Goal: Task Accomplishment & Management: Manage account settings

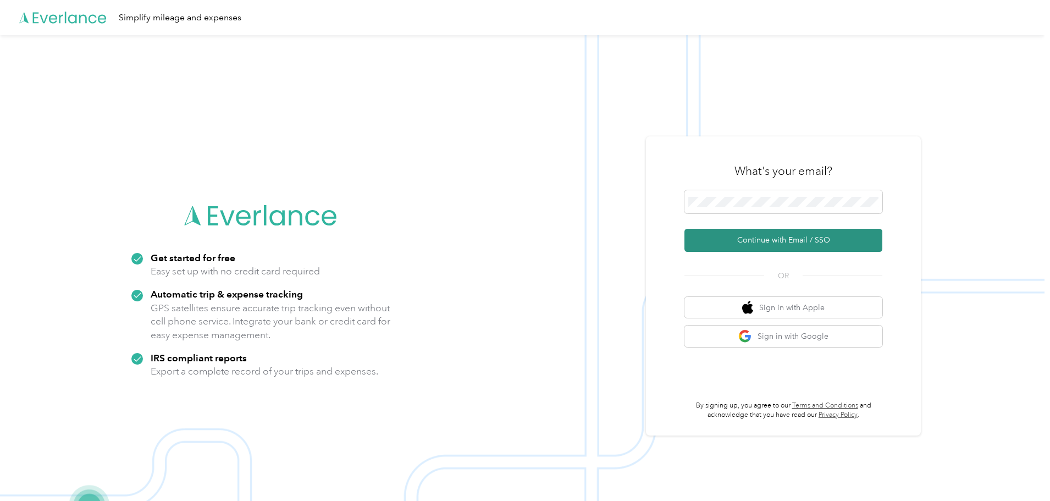
click at [737, 240] on button "Continue with Email / SSO" at bounding box center [783, 240] width 198 height 23
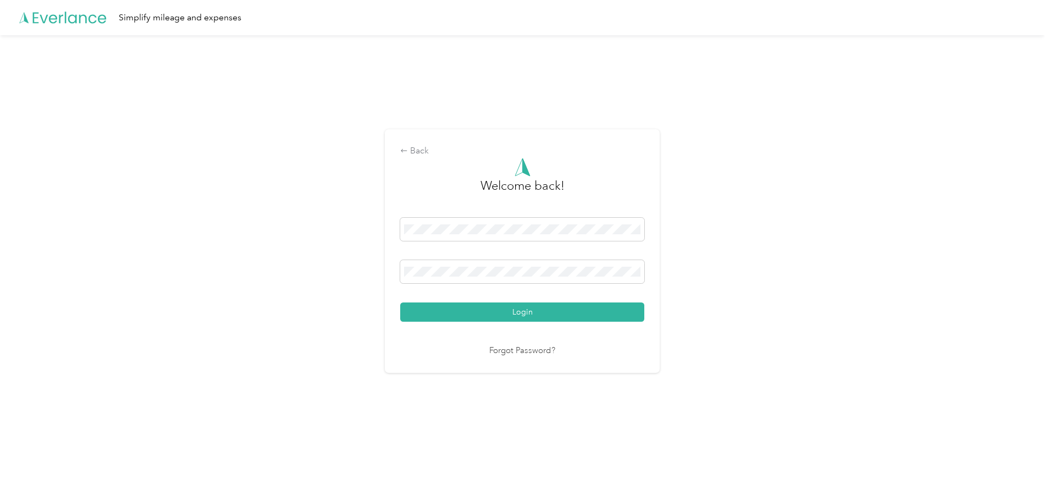
click at [508, 309] on button "Login" at bounding box center [522, 311] width 244 height 19
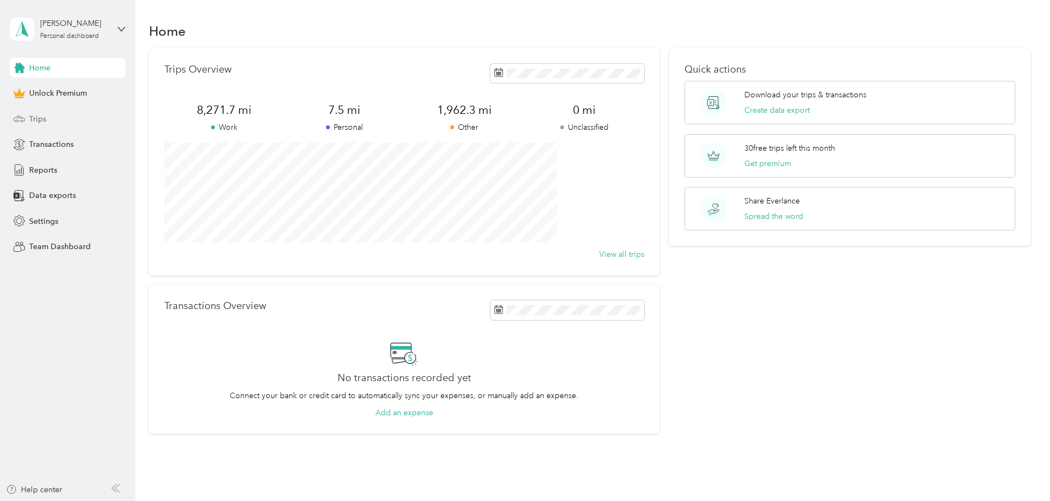
click at [36, 118] on span "Trips" at bounding box center [37, 119] width 17 height 12
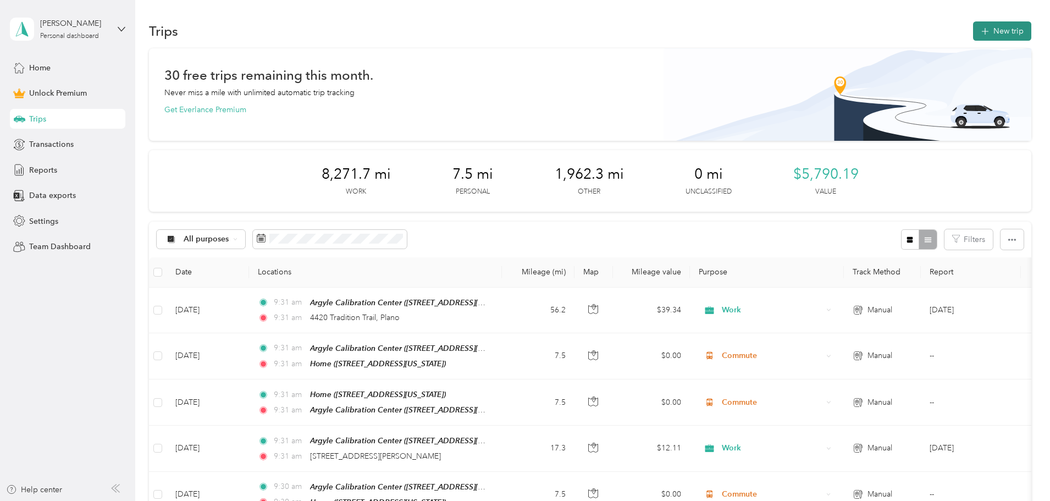
click at [973, 30] on button "New trip" at bounding box center [1002, 30] width 58 height 19
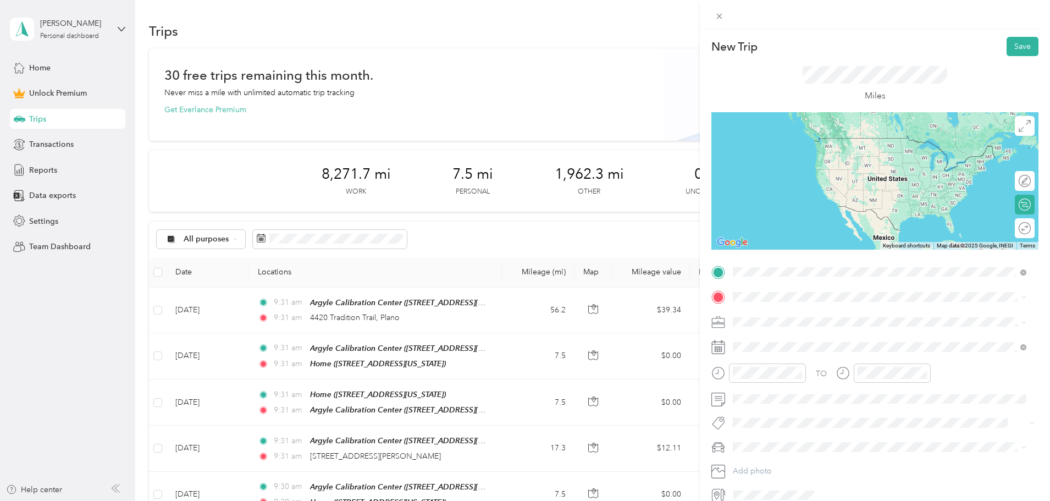
click at [781, 317] on div "Home [STREET_ADDRESS][US_STATE]" at bounding box center [808, 321] width 110 height 23
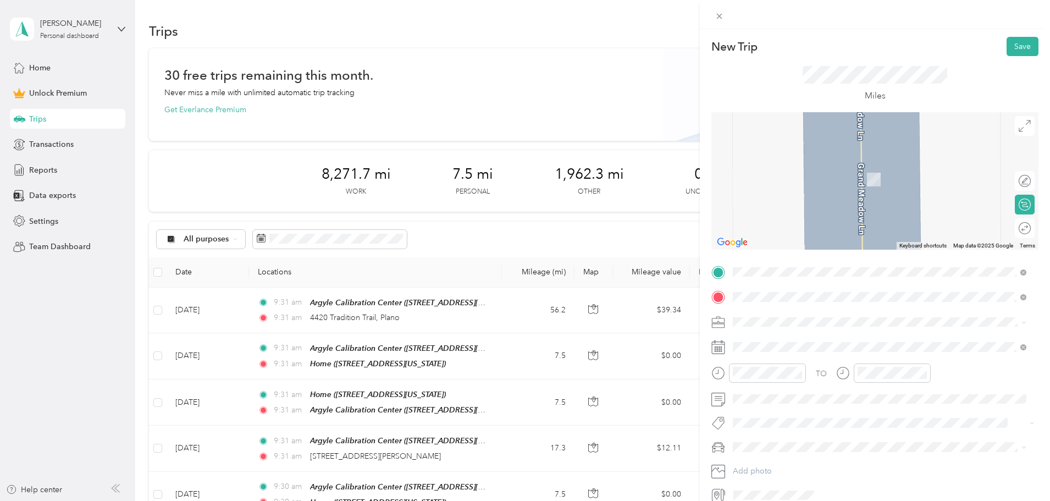
click at [792, 340] on strong "Argyle Calibration Center" at bounding box center [799, 340] width 93 height 10
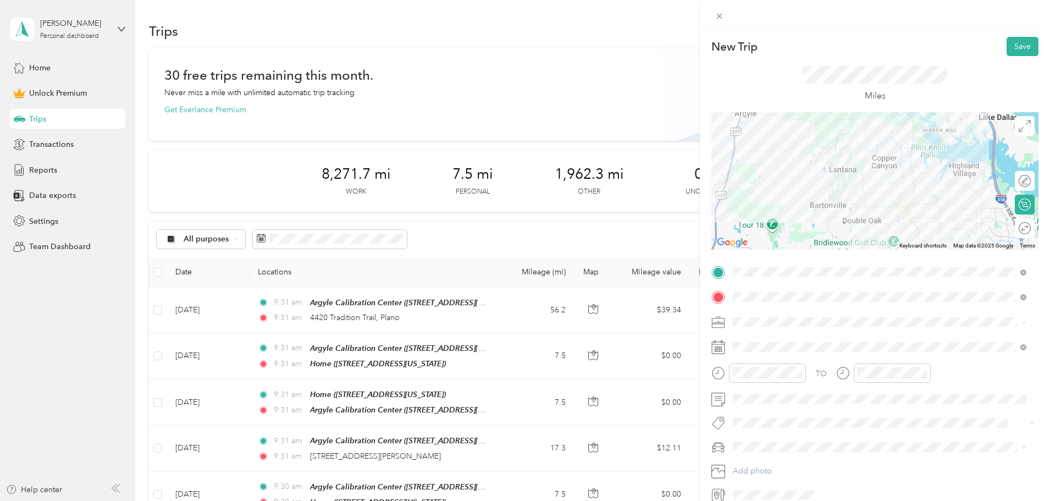
click at [765, 471] on span "Commute" at bounding box center [753, 475] width 35 height 9
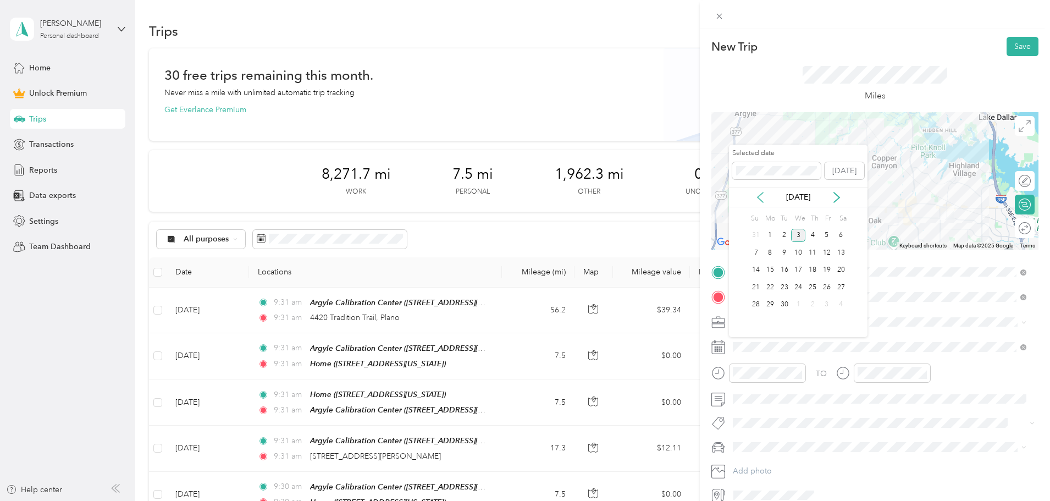
click at [758, 200] on icon at bounding box center [759, 197] width 11 height 11
click at [826, 303] on div "29" at bounding box center [826, 305] width 14 height 14
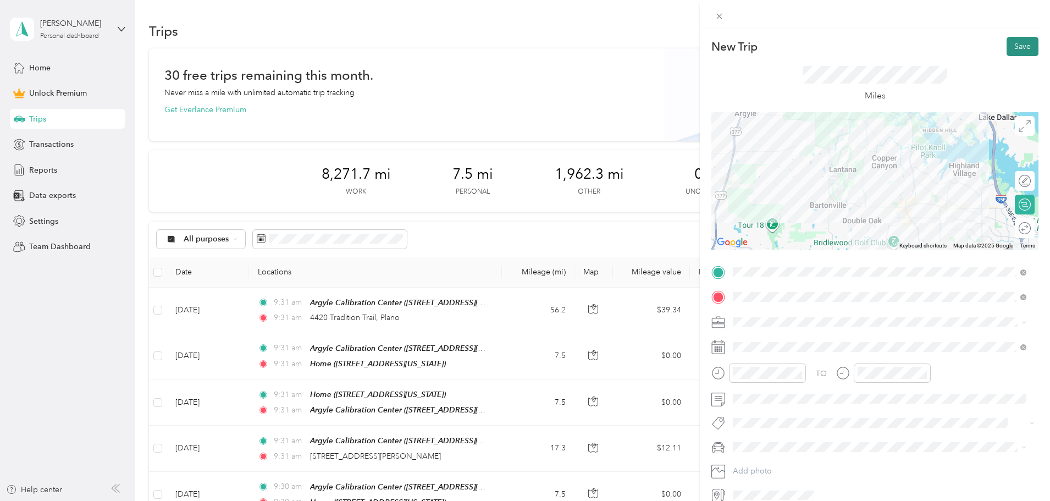
click at [1013, 48] on button "Save" at bounding box center [1022, 46] width 32 height 19
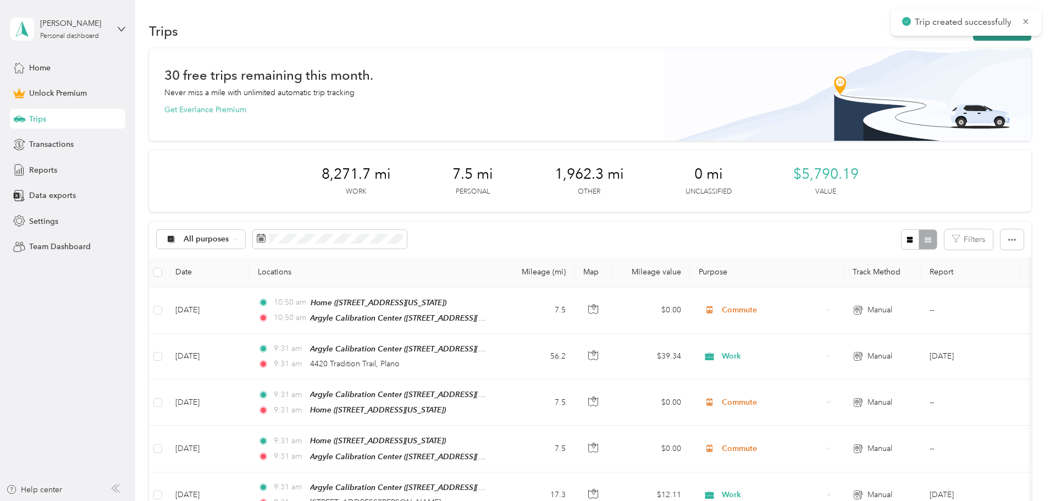
click at [973, 37] on button "New trip" at bounding box center [1002, 30] width 58 height 19
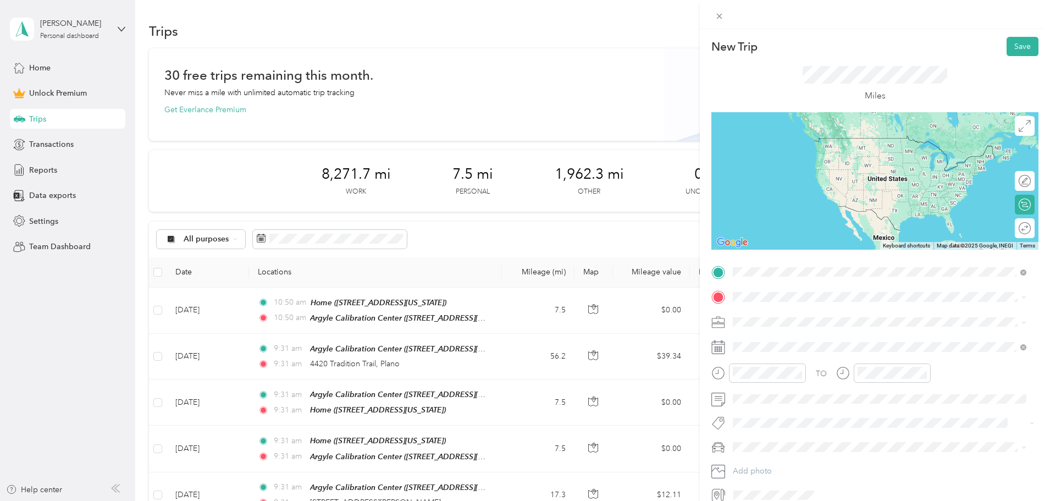
click at [789, 315] on strong "Argyle Calibration Center" at bounding box center [799, 315] width 93 height 10
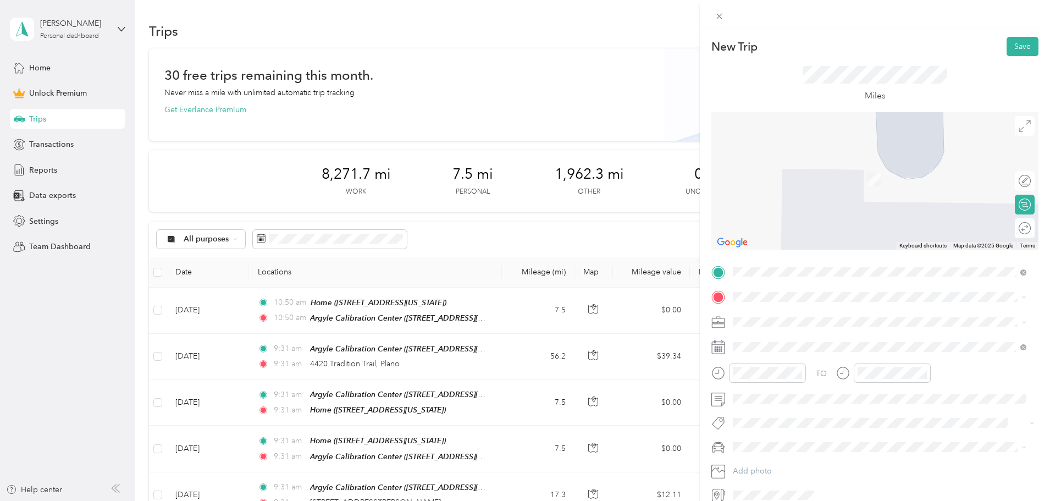
click at [773, 342] on strong "Home" at bounding box center [763, 339] width 21 height 10
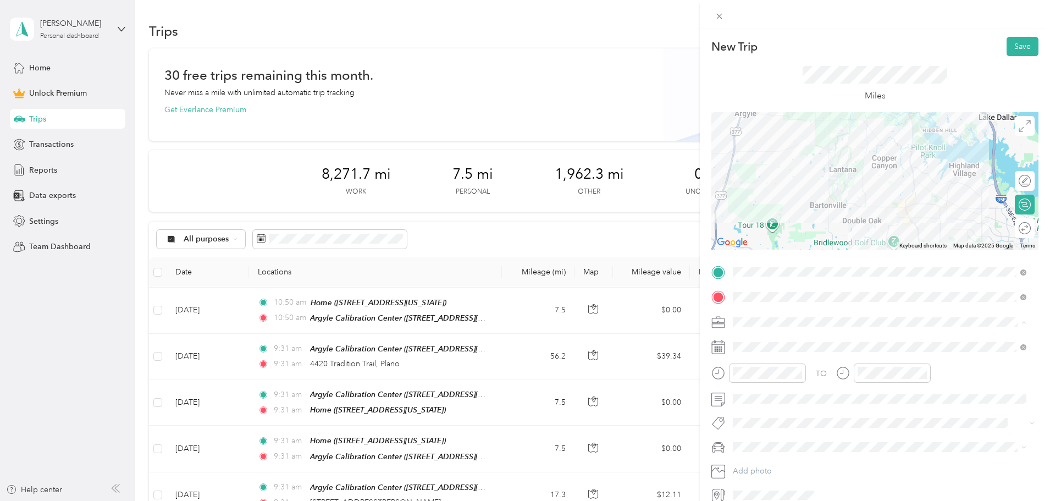
click at [760, 473] on span "Commute" at bounding box center [753, 475] width 35 height 9
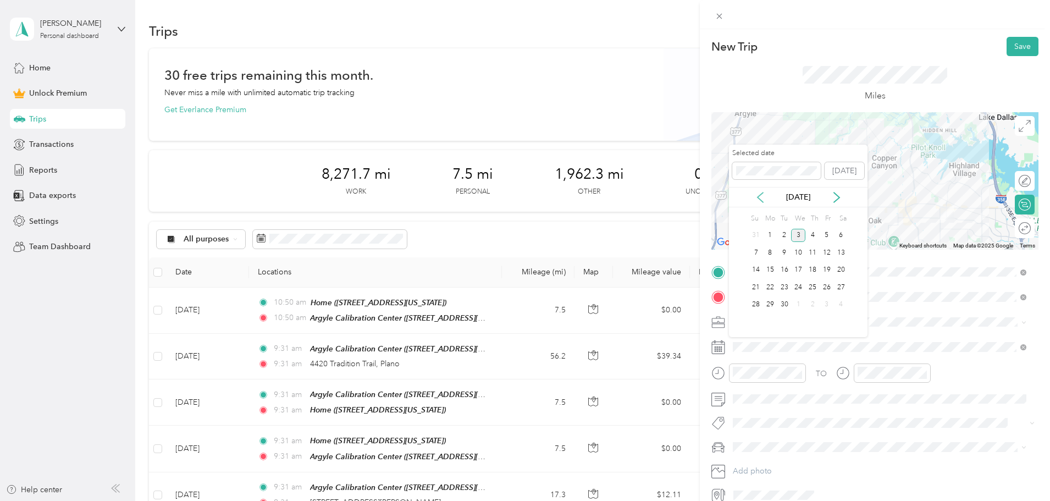
click at [759, 196] on icon at bounding box center [759, 197] width 11 height 11
click at [826, 302] on div "29" at bounding box center [826, 305] width 14 height 14
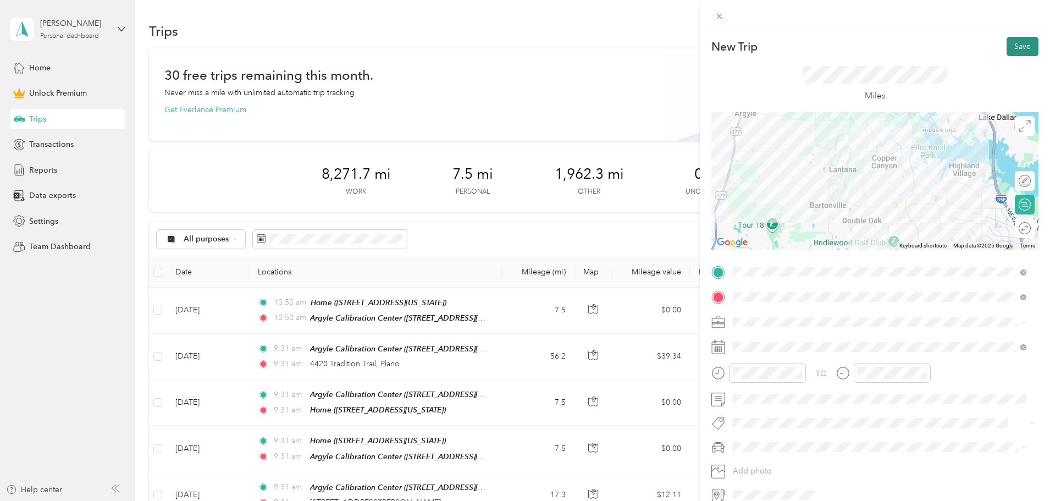
click at [1017, 49] on button "Save" at bounding box center [1022, 46] width 32 height 19
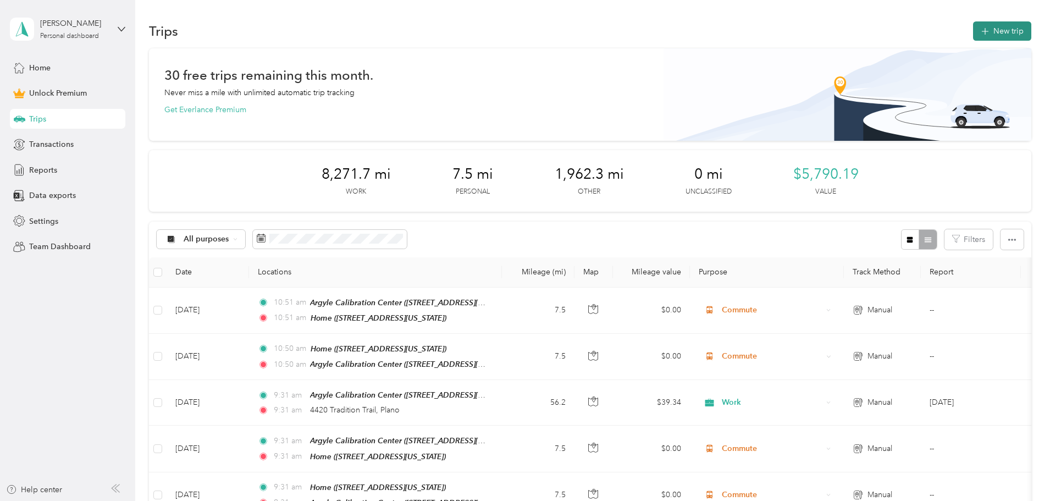
click at [973, 32] on button "New trip" at bounding box center [1002, 30] width 58 height 19
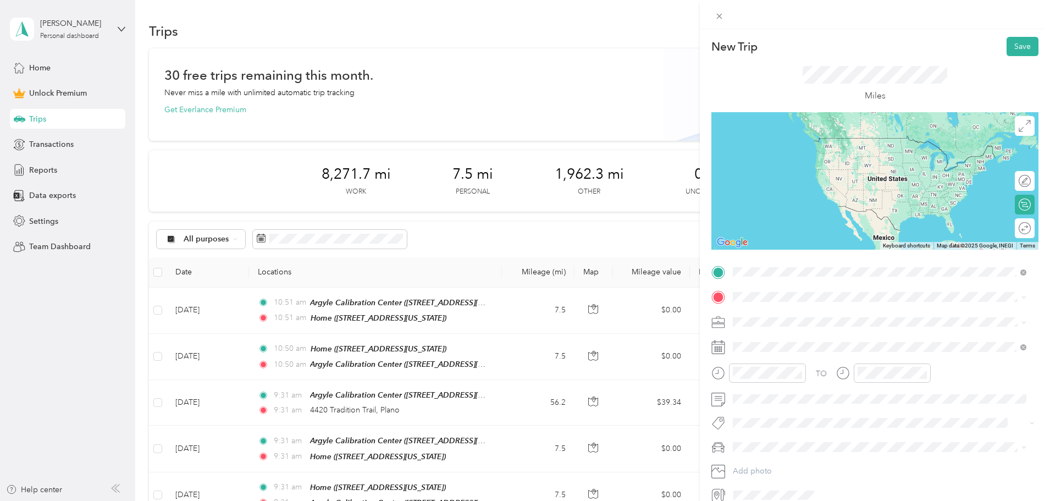
click at [798, 320] on div "Argyle Calibration Center [STREET_ADDRESS][US_STATE]" at bounding box center [808, 321] width 110 height 23
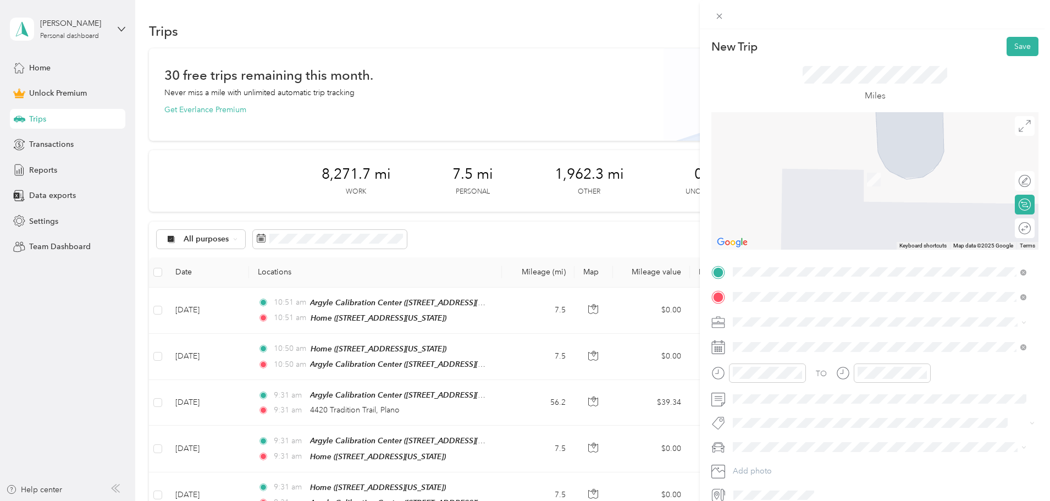
click at [806, 414] on strong "United Auto Group" at bounding box center [787, 409] width 69 height 10
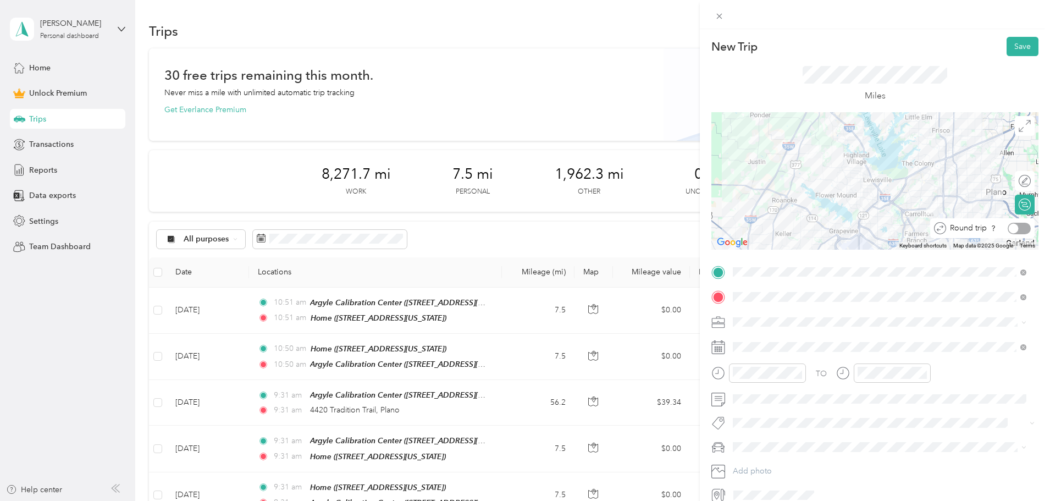
click at [1012, 230] on div at bounding box center [1018, 229] width 23 height 12
click at [762, 340] on div "Work" at bounding box center [879, 341] width 286 height 12
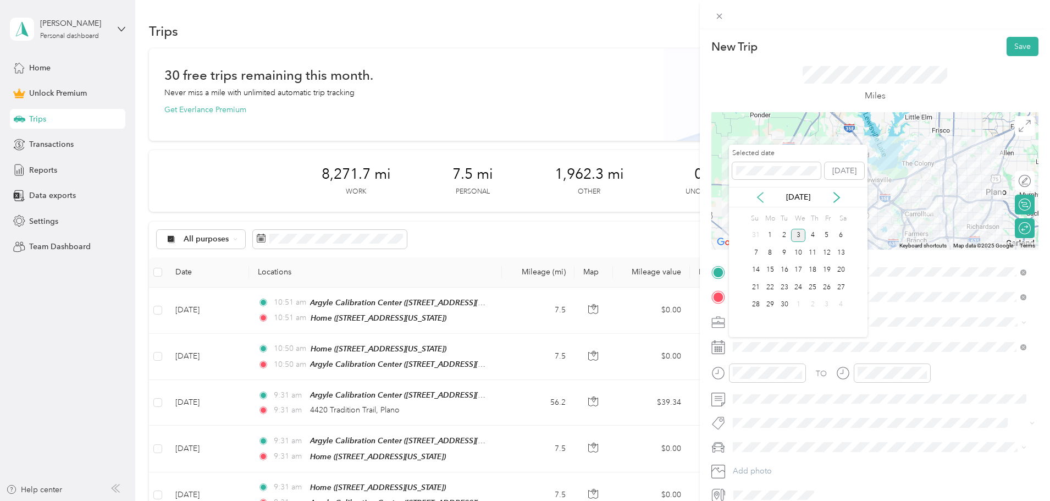
click at [759, 198] on icon at bounding box center [759, 197] width 11 height 11
click at [826, 303] on div "29" at bounding box center [826, 305] width 14 height 14
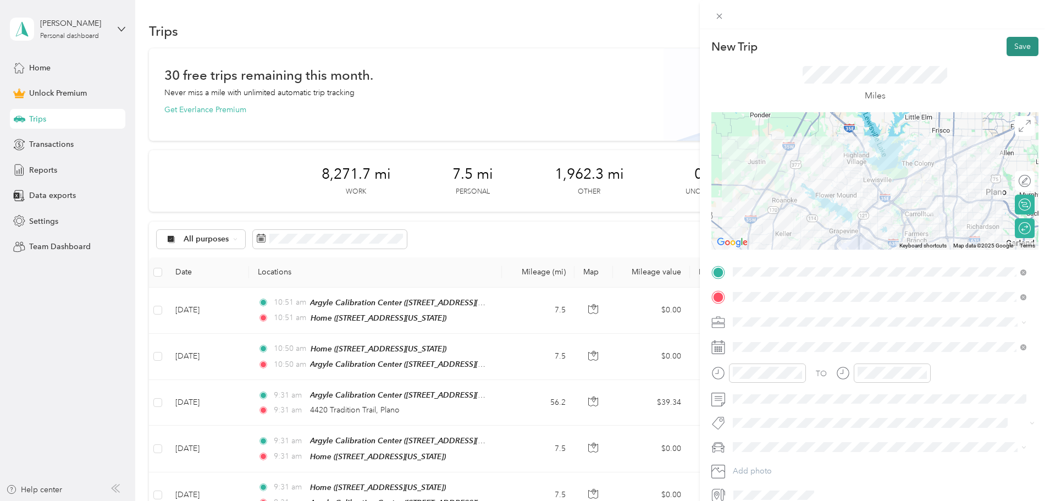
click at [1013, 45] on button "Save" at bounding box center [1022, 46] width 32 height 19
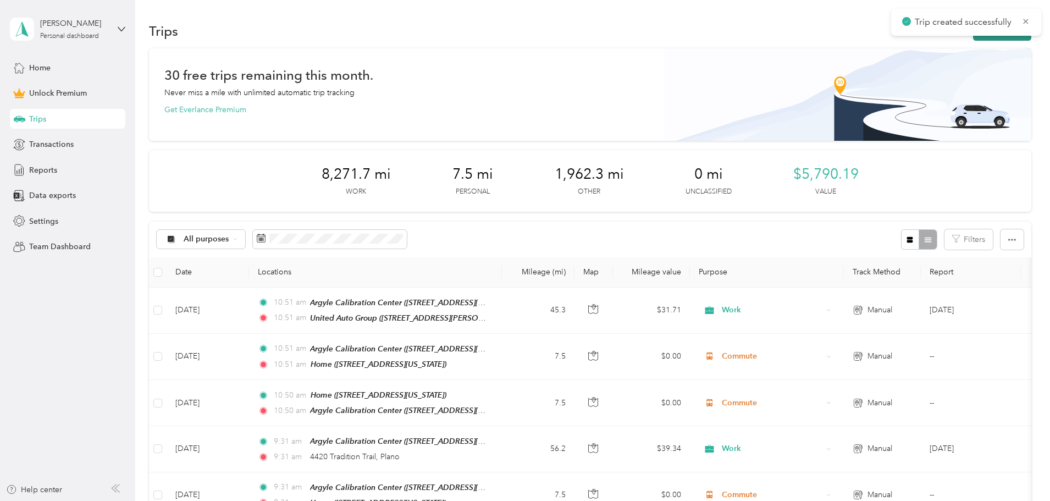
click at [973, 38] on button "New trip" at bounding box center [1002, 30] width 58 height 19
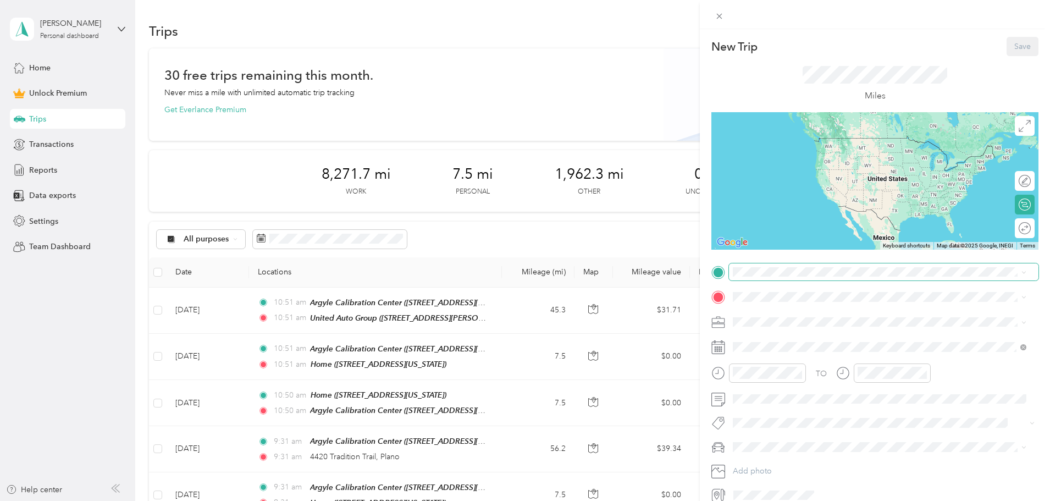
click at [769, 276] on span at bounding box center [883, 272] width 309 height 18
click at [778, 326] on span "[STREET_ADDRESS][US_STATE]" at bounding box center [808, 327] width 110 height 9
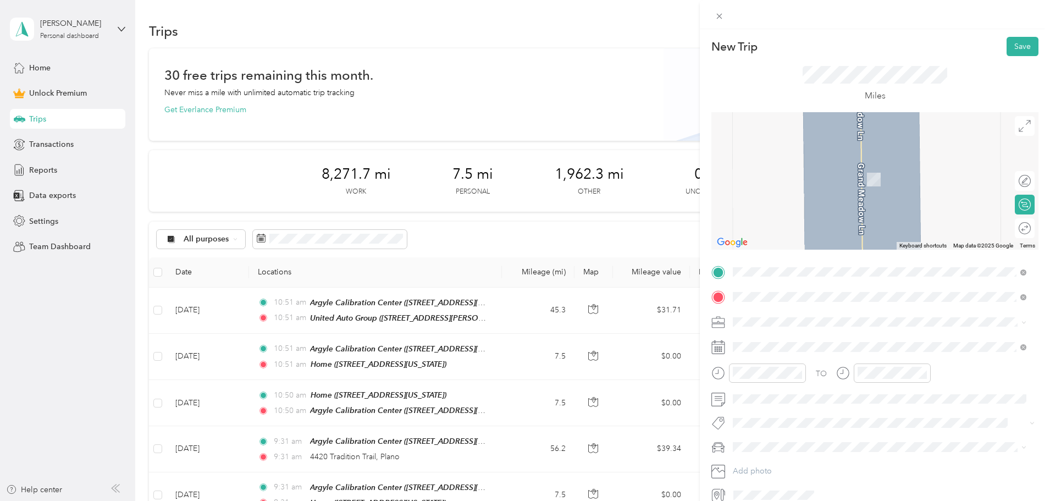
click at [781, 343] on div "Argyle Calibration Center [STREET_ADDRESS][US_STATE]" at bounding box center [808, 346] width 110 height 23
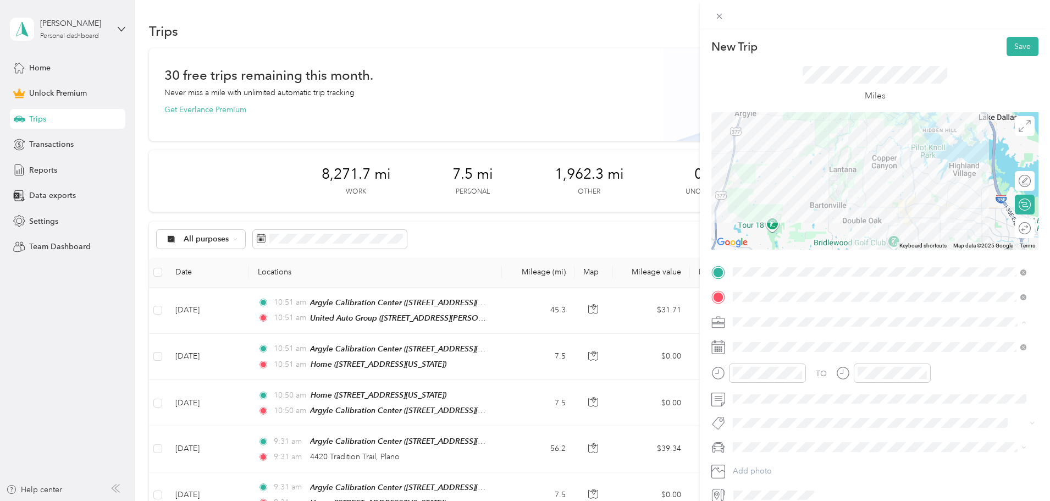
click at [763, 471] on span "Commute" at bounding box center [753, 475] width 35 height 9
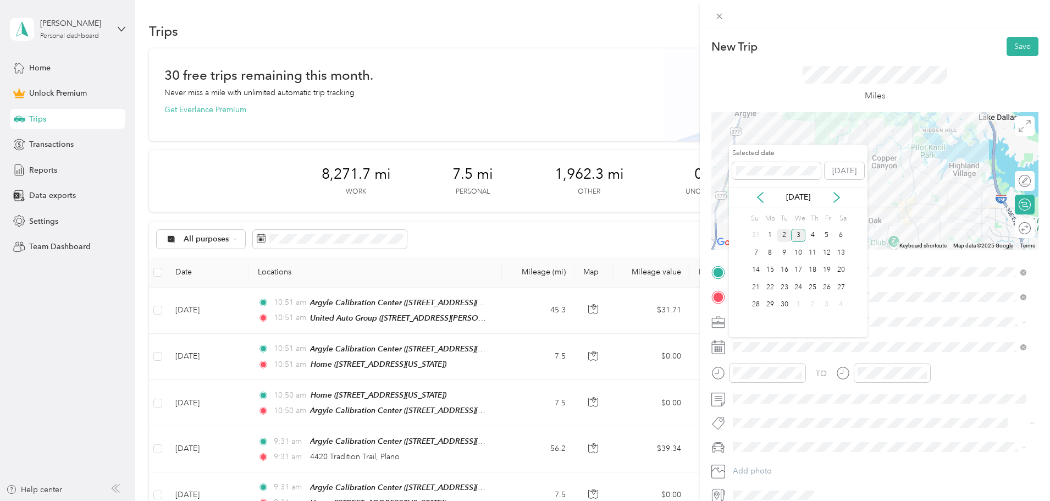
click at [783, 235] on div "2" at bounding box center [784, 236] width 14 height 14
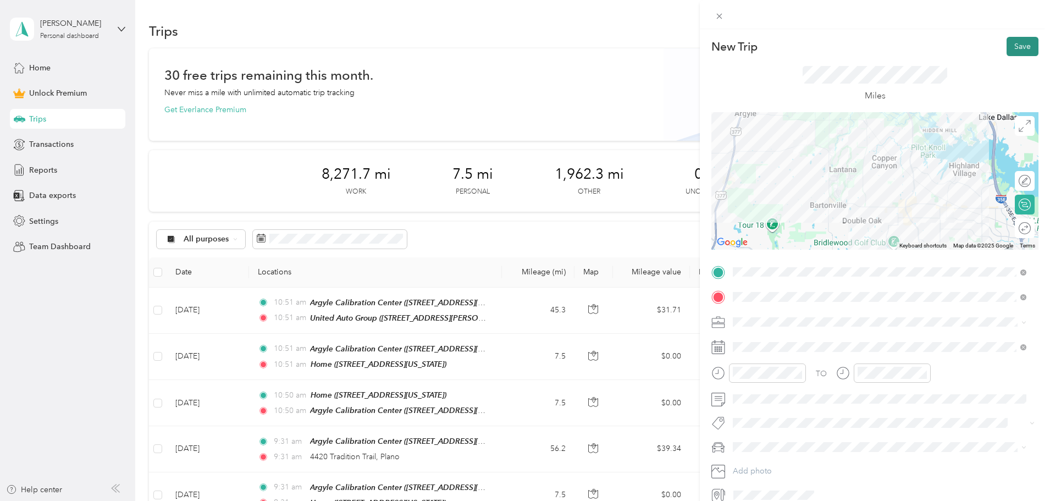
click at [1011, 45] on button "Save" at bounding box center [1022, 46] width 32 height 19
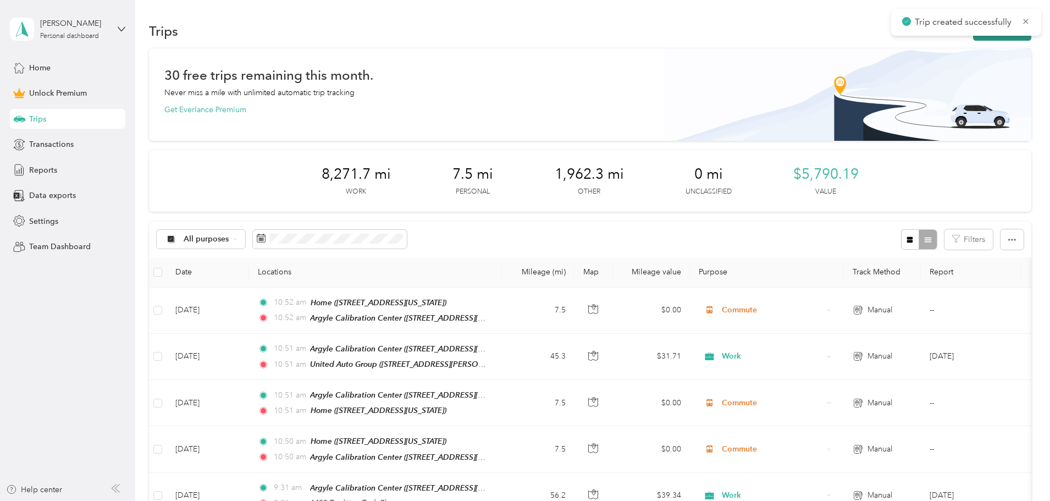
click at [973, 38] on button "New trip" at bounding box center [1002, 30] width 58 height 19
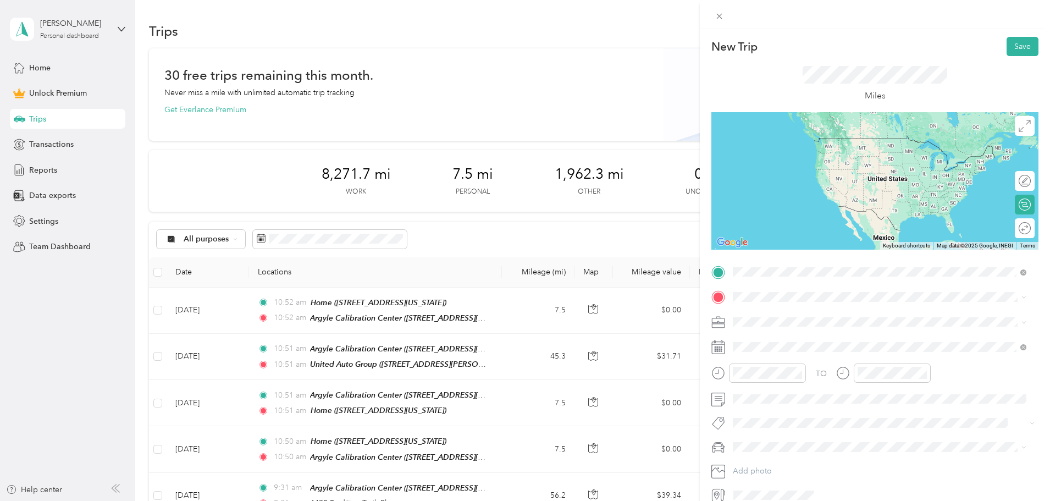
click at [777, 319] on div "Argyle Calibration Center [STREET_ADDRESS][US_STATE]" at bounding box center [808, 321] width 110 height 23
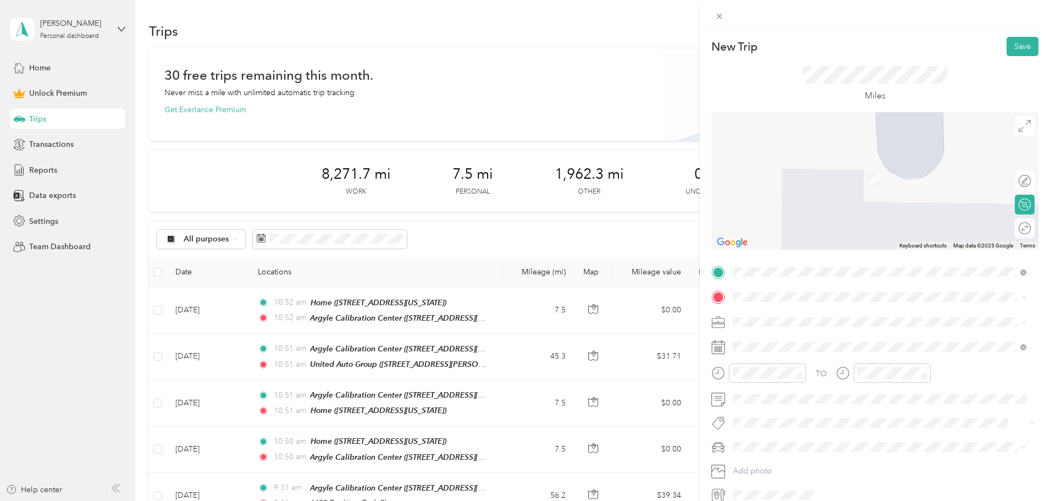
click at [779, 345] on div "Home [STREET_ADDRESS][US_STATE]" at bounding box center [808, 343] width 110 height 23
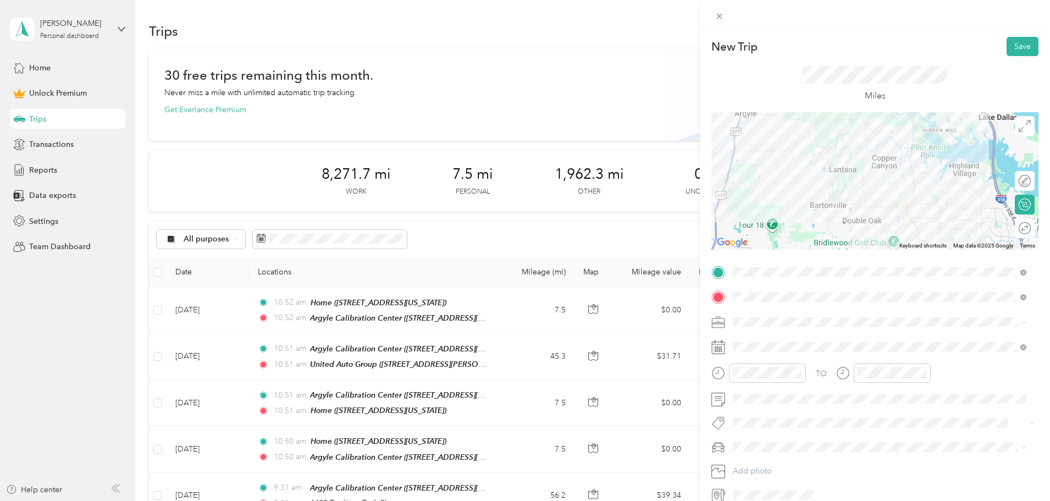
click at [759, 473] on span "Commute" at bounding box center [753, 475] width 35 height 9
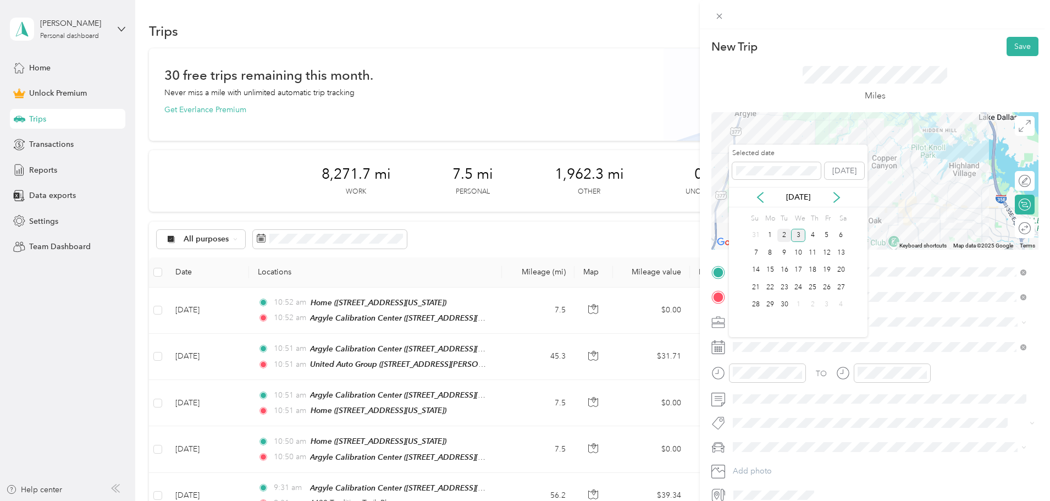
click at [781, 235] on div "2" at bounding box center [784, 236] width 14 height 14
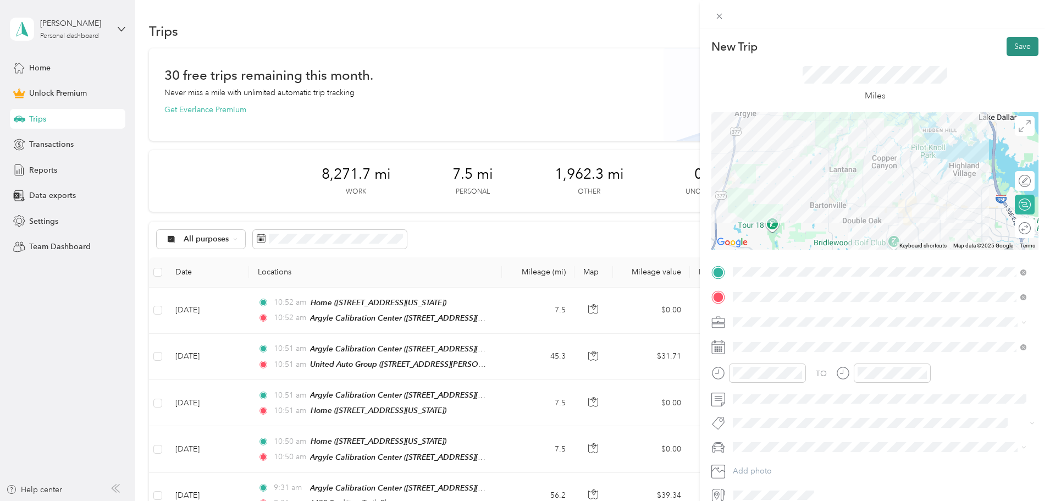
click at [1009, 49] on button "Save" at bounding box center [1022, 46] width 32 height 19
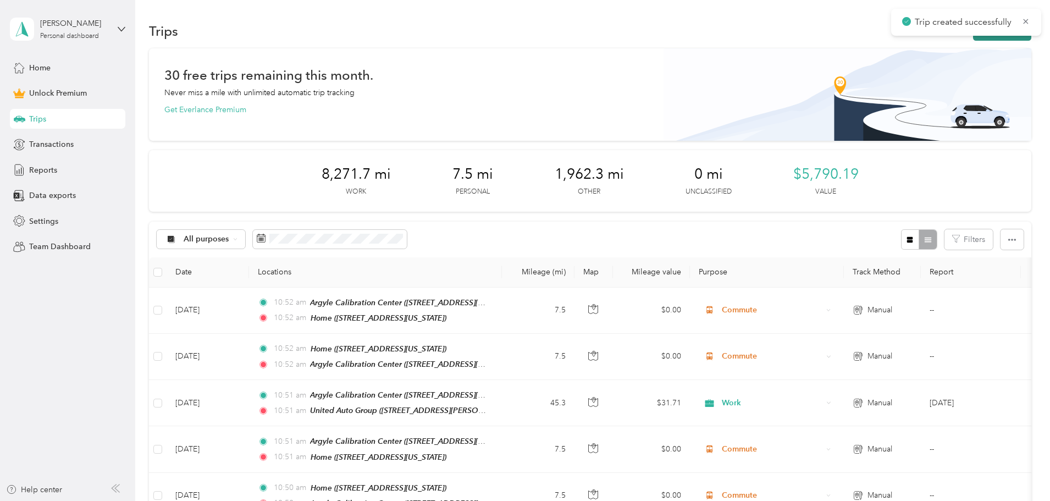
click at [973, 39] on button "New trip" at bounding box center [1002, 30] width 58 height 19
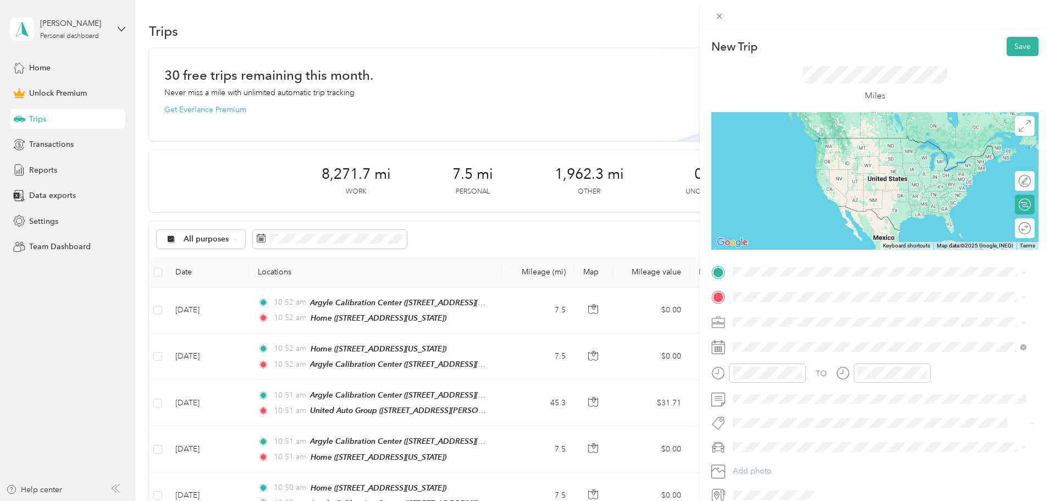
click at [784, 317] on strong "Argyle Calibration Center" at bounding box center [799, 313] width 93 height 10
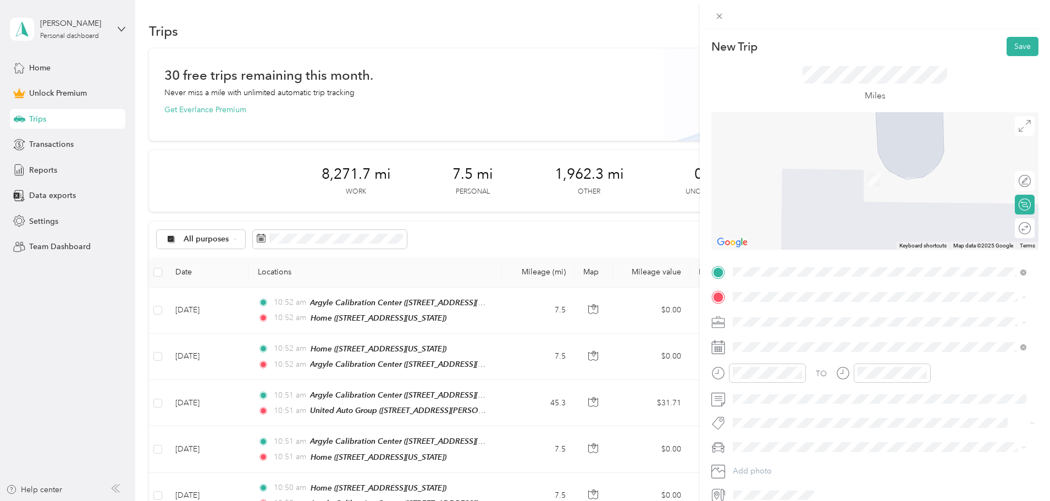
click at [811, 410] on div "[PERSON_NAME] Club [PERSON_NAME] [STREET_ADDRESS][PERSON_NAME][US_STATE]" at bounding box center [838, 412] width 171 height 23
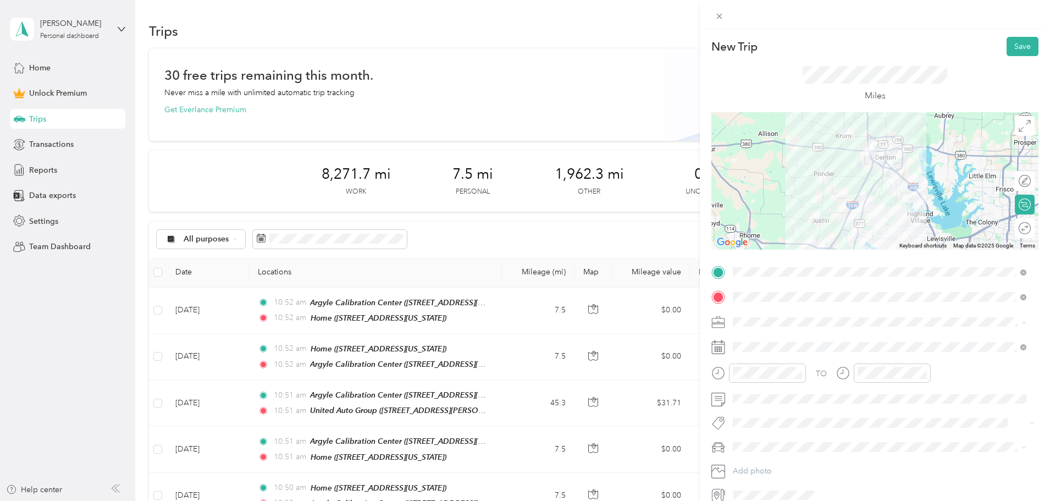
click at [757, 343] on div "Work" at bounding box center [879, 341] width 286 height 12
click at [1011, 228] on div at bounding box center [1018, 229] width 23 height 12
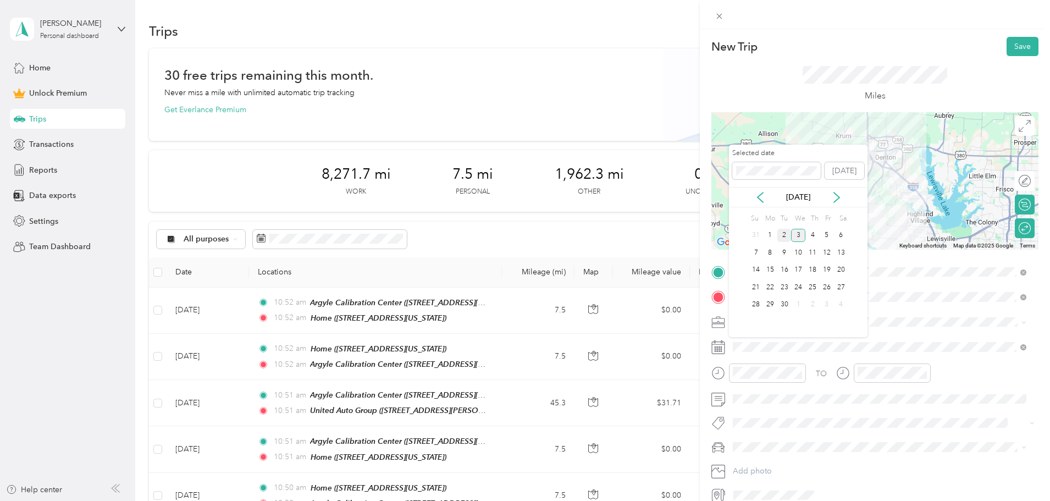
click at [785, 236] on div "2" at bounding box center [784, 236] width 14 height 14
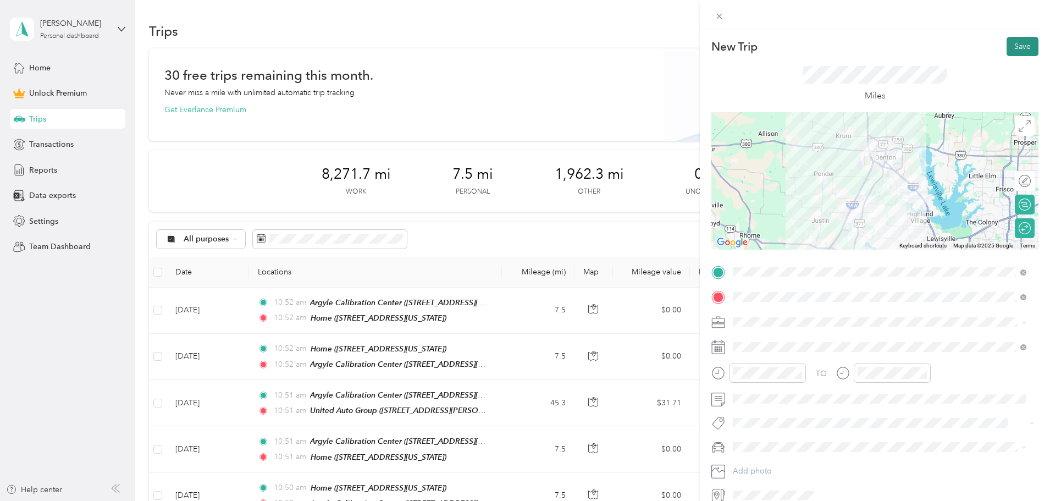
click at [1016, 46] on button "Save" at bounding box center [1022, 46] width 32 height 19
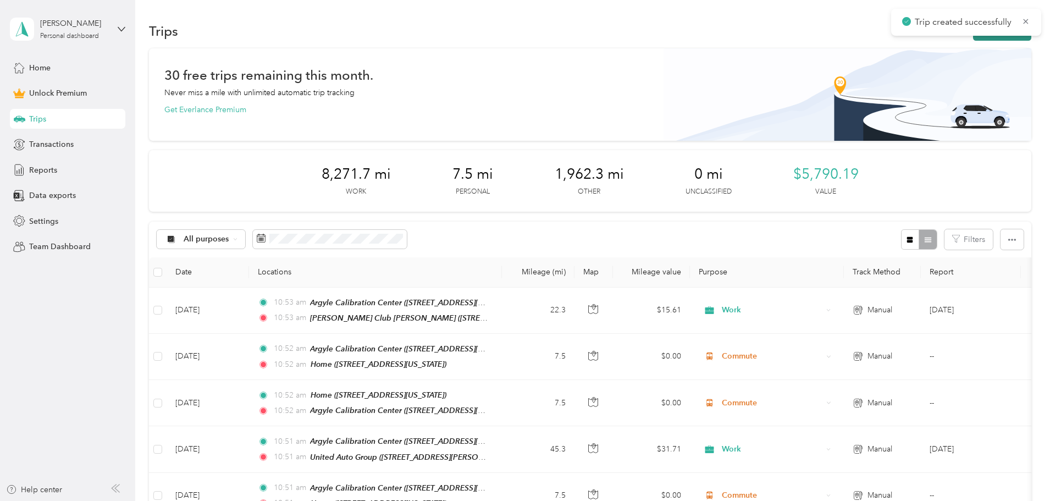
click at [973, 38] on button "New trip" at bounding box center [1002, 30] width 58 height 19
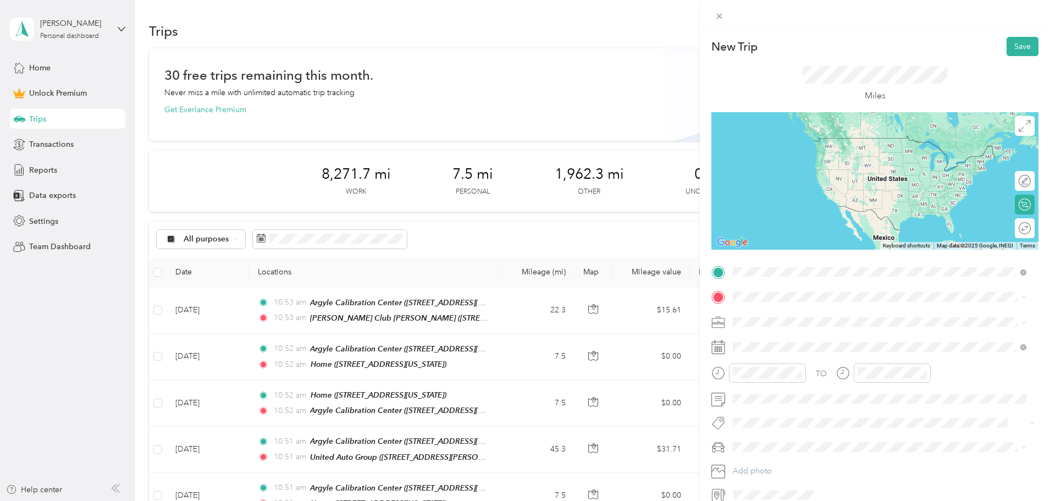
click at [782, 320] on div "Home [STREET_ADDRESS][US_STATE]" at bounding box center [808, 321] width 110 height 23
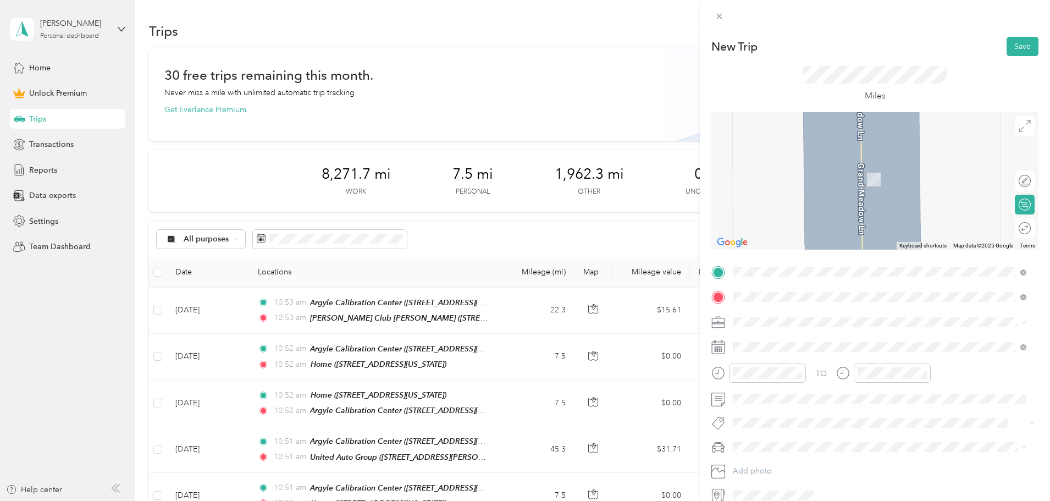
click at [774, 337] on strong "Argyle Calibration Center" at bounding box center [799, 340] width 93 height 10
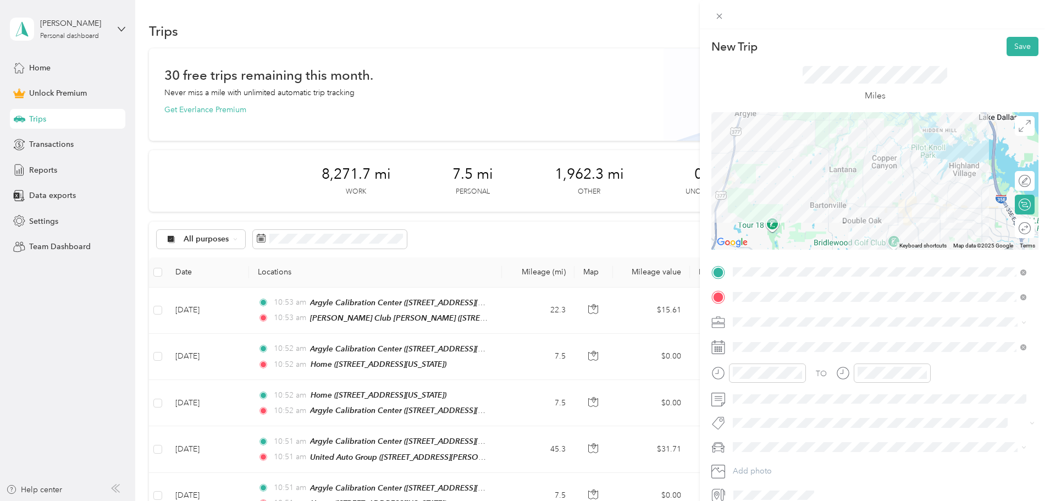
click at [765, 474] on span "Commute" at bounding box center [753, 474] width 35 height 9
click at [1014, 49] on button "Save" at bounding box center [1022, 46] width 32 height 19
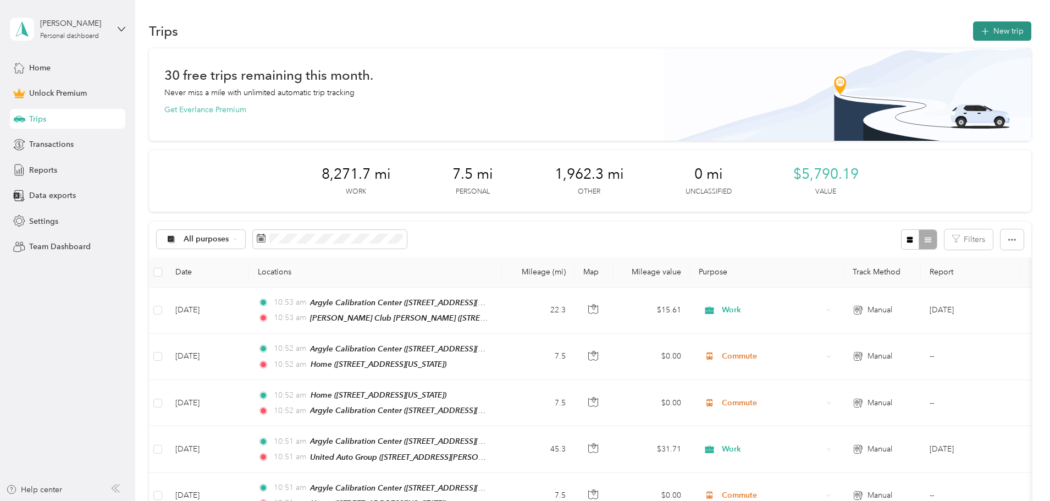
click at [973, 38] on button "New trip" at bounding box center [1002, 30] width 58 height 19
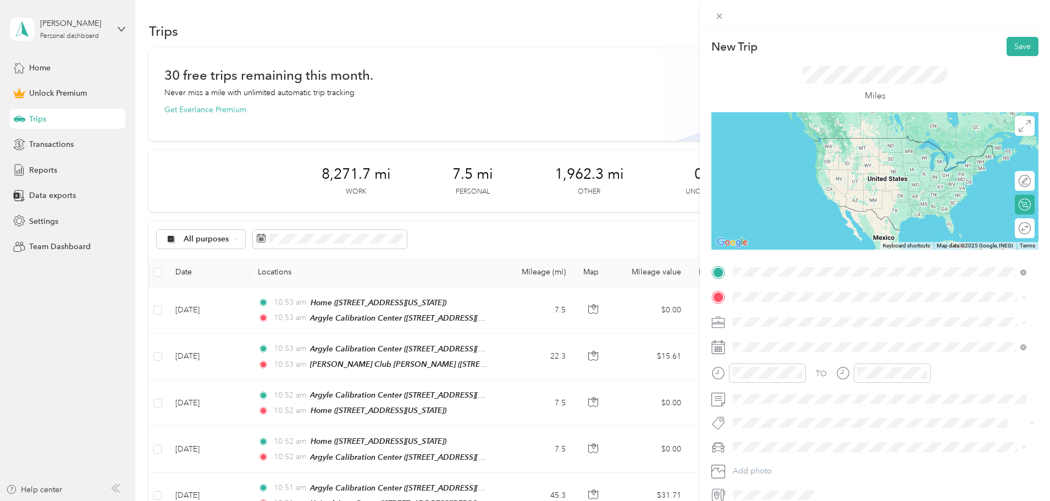
click at [776, 323] on span "[STREET_ADDRESS][US_STATE]" at bounding box center [808, 327] width 110 height 9
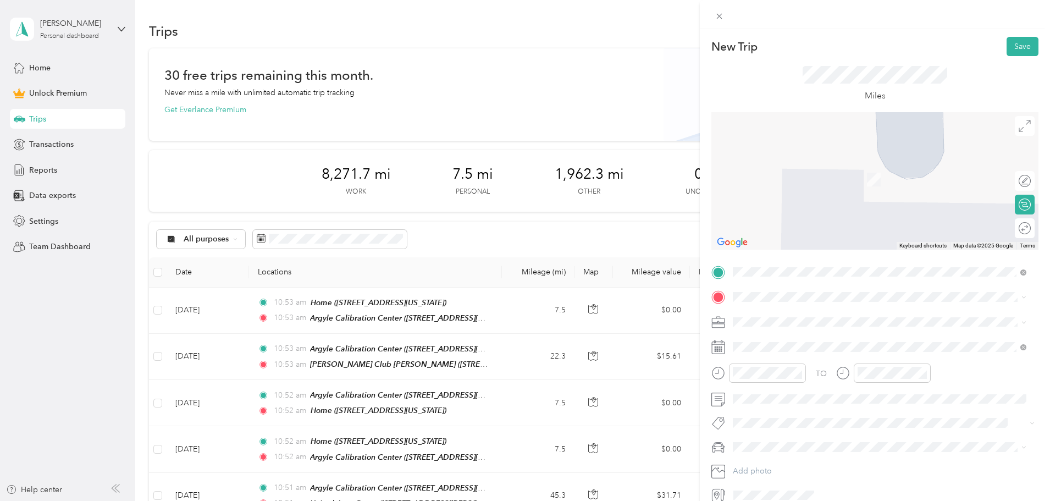
click at [774, 342] on strong "Home" at bounding box center [763, 340] width 21 height 10
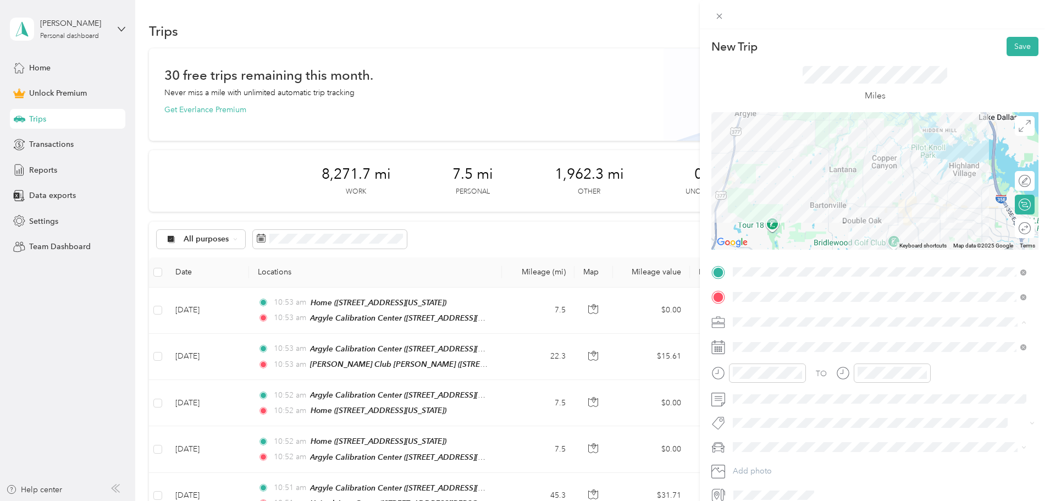
click at [770, 473] on span "Commute" at bounding box center [753, 475] width 35 height 9
click at [1015, 48] on button "Save" at bounding box center [1022, 46] width 32 height 19
